Goal: Find specific page/section

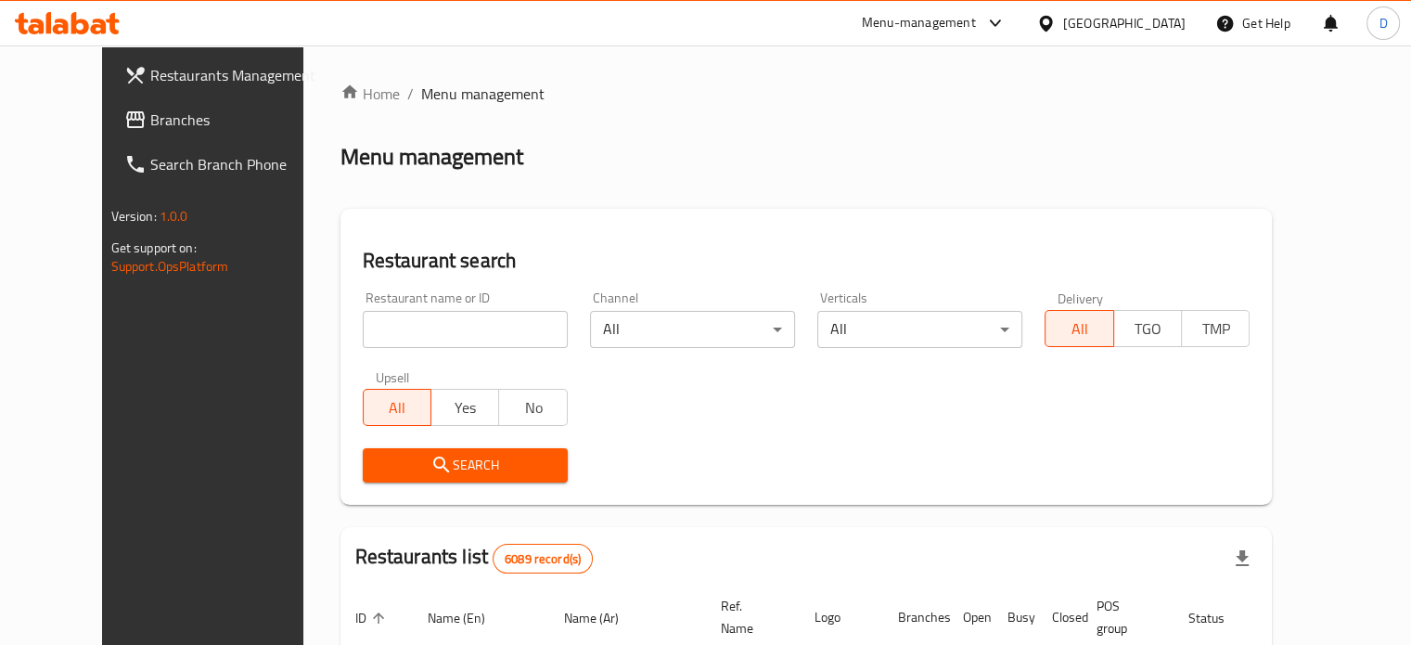
click at [494, 322] on input "search" at bounding box center [465, 329] width 205 height 37
click button "Search" at bounding box center [465, 465] width 205 height 34
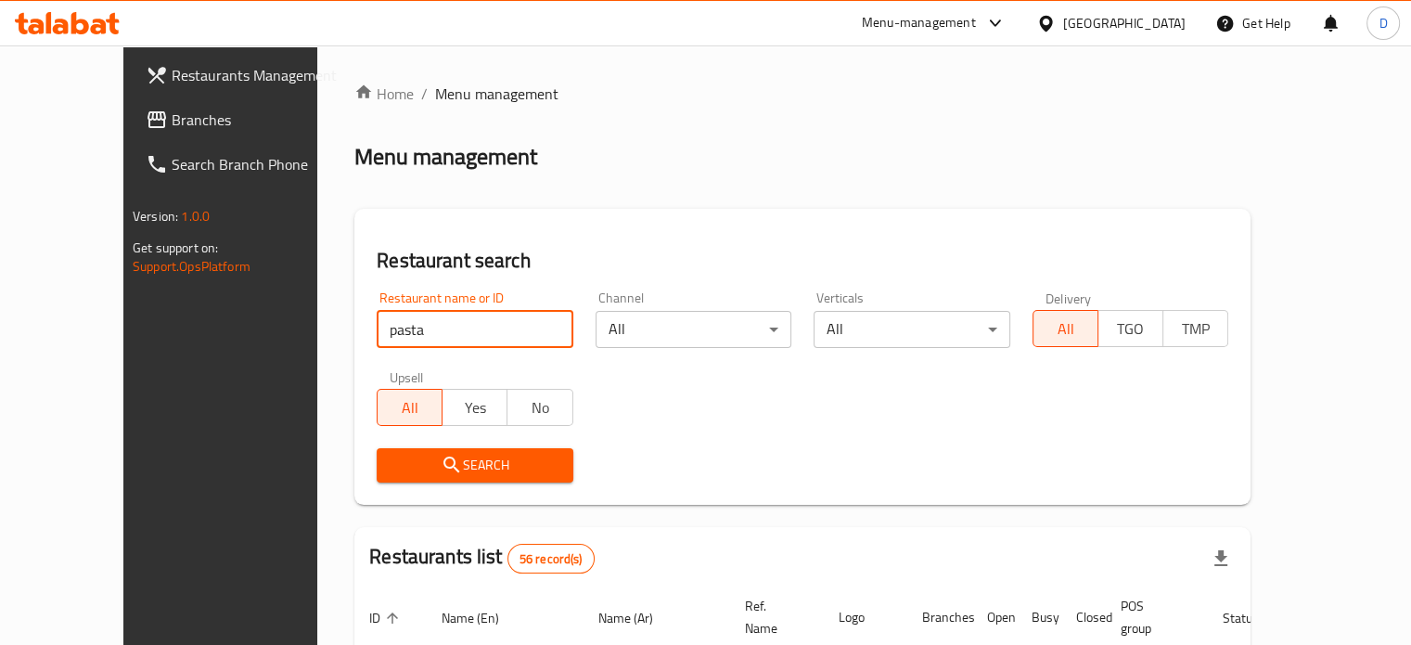
type input "Pasta express"
click at [505, 473] on span "Search" at bounding box center [474, 465] width 166 height 23
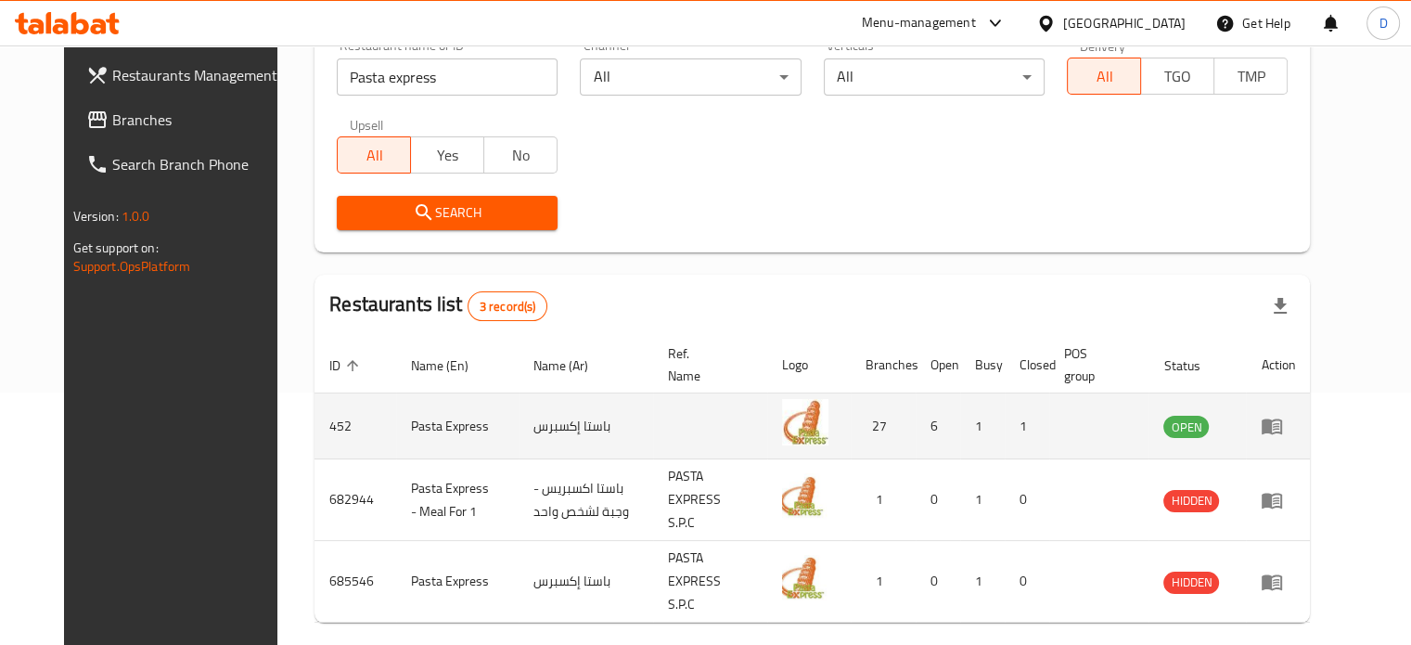
scroll to position [289, 0]
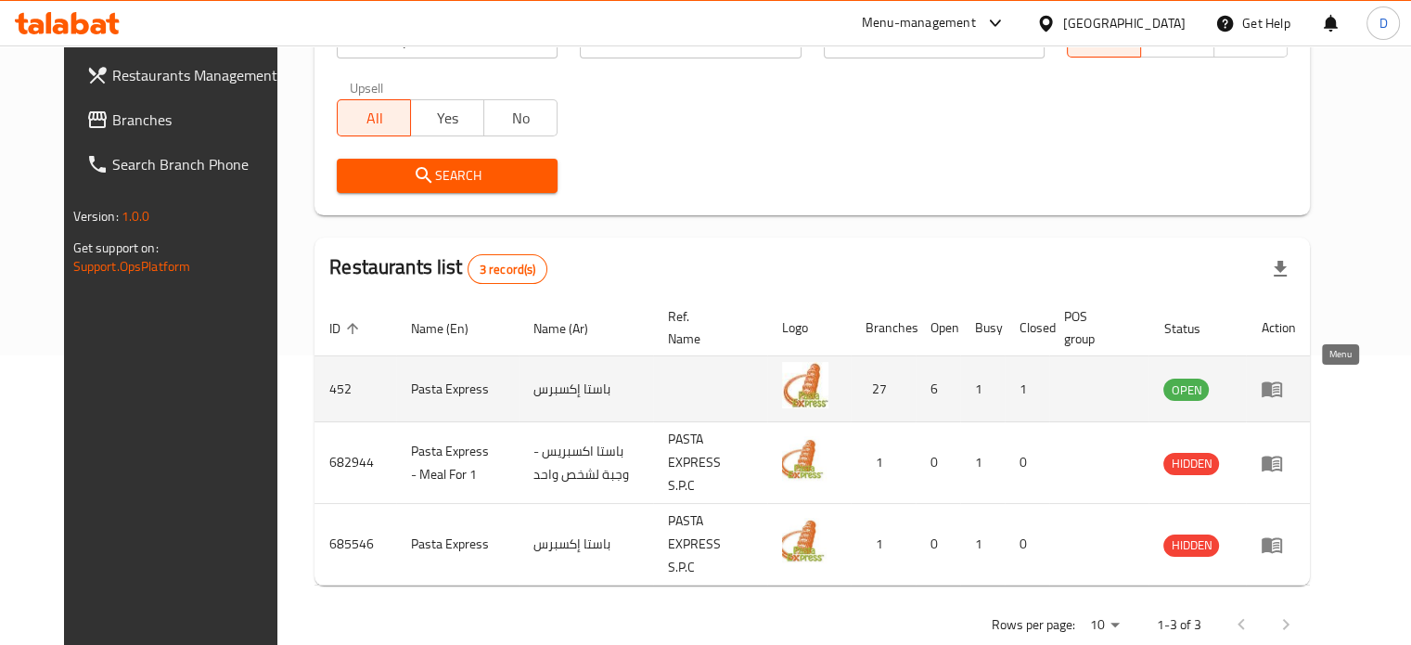
click at [1282, 391] on icon "enhanced table" at bounding box center [1271, 390] width 20 height 16
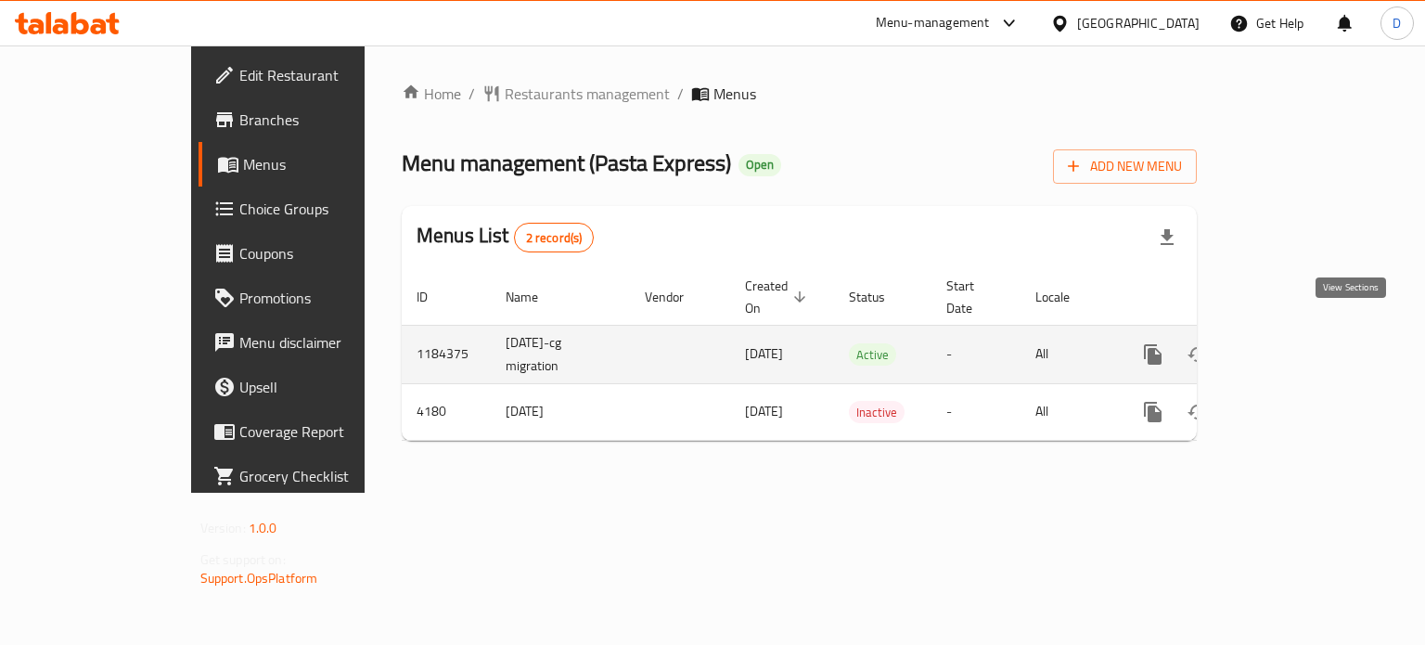
click at [1309, 332] on link "enhanced table" at bounding box center [1286, 354] width 45 height 45
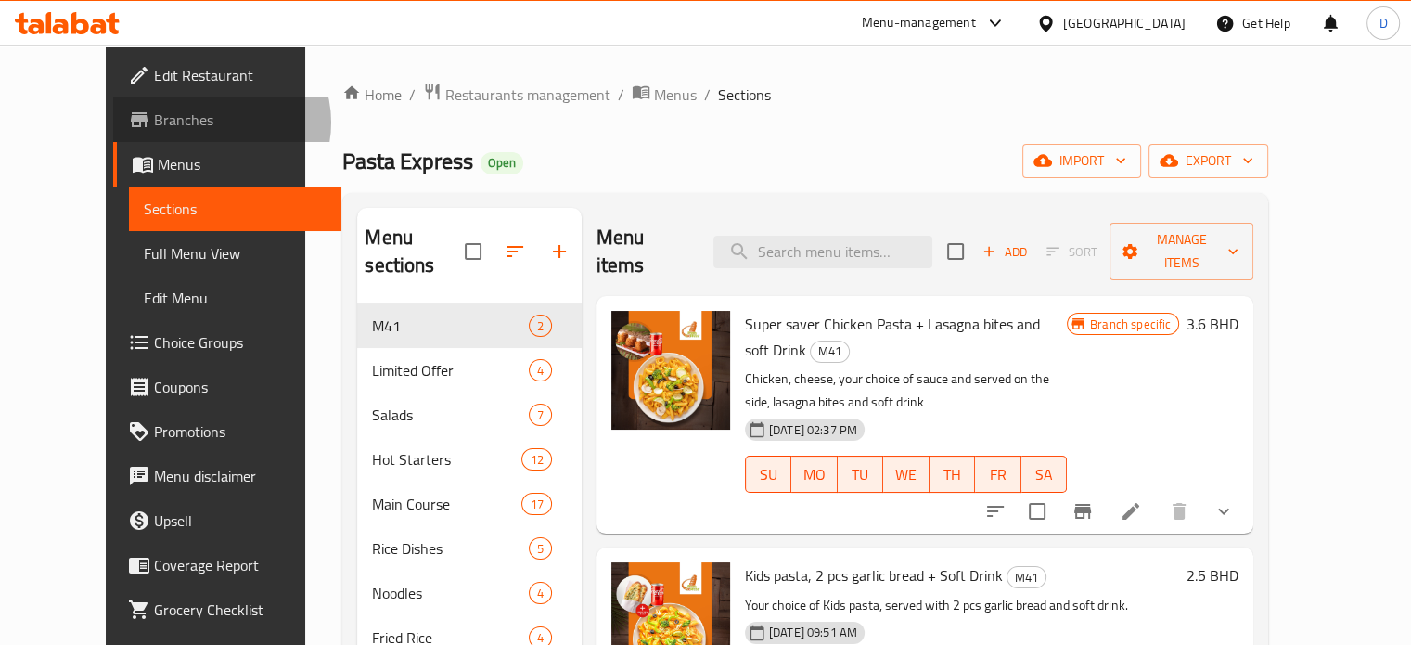
click at [154, 122] on span "Branches" at bounding box center [240, 120] width 173 height 22
